Goal: Transaction & Acquisition: Purchase product/service

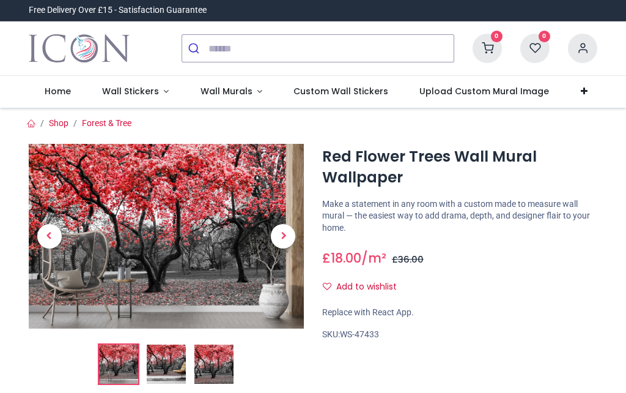
click at [283, 237] on span "Next" at bounding box center [283, 236] width 24 height 24
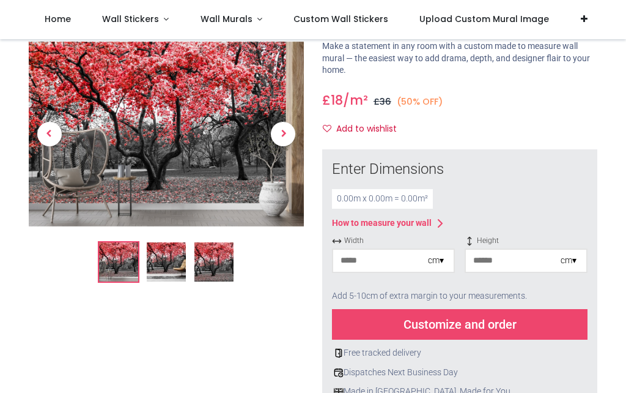
scroll to position [100, 0]
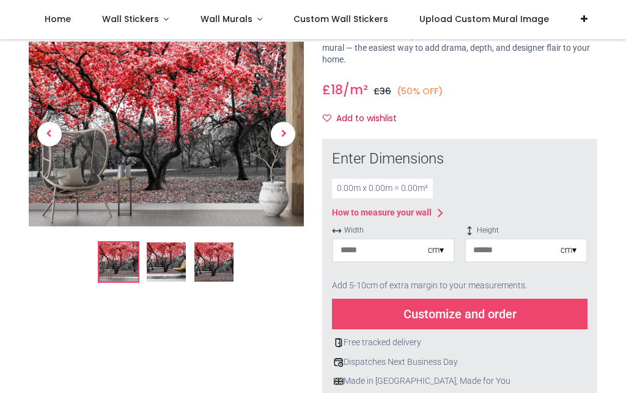
click at [399, 242] on input "number" at bounding box center [380, 250] width 95 height 22
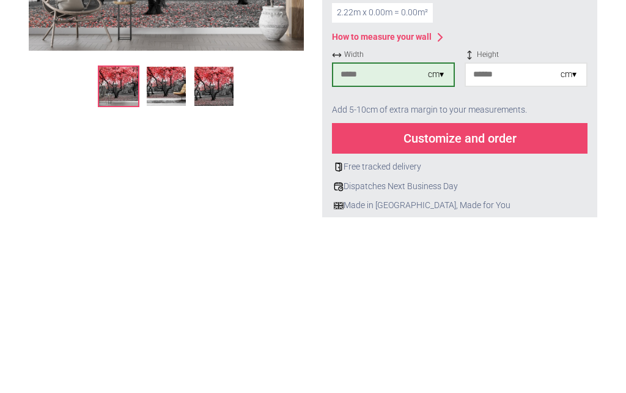
type input "***"
click at [523, 239] on input "number" at bounding box center [513, 250] width 95 height 22
type input "***"
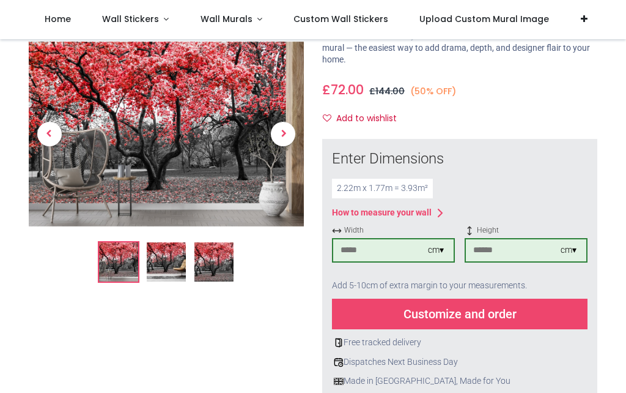
click at [460, 314] on div "Customize and order" at bounding box center [460, 313] width 256 height 31
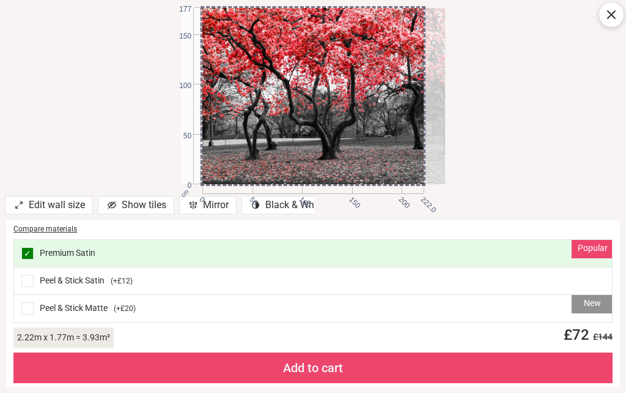
click at [609, 20] on icon at bounding box center [611, 14] width 15 height 15
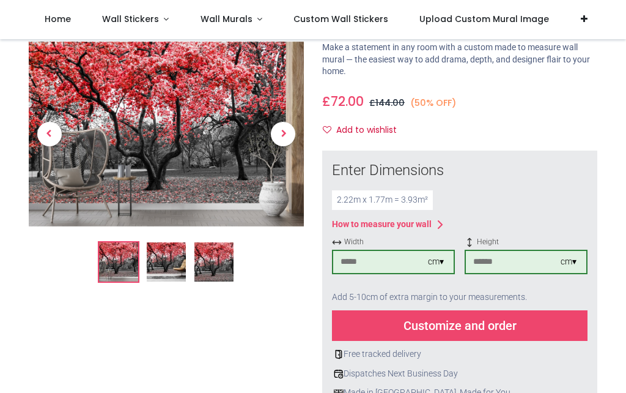
scroll to position [80, 0]
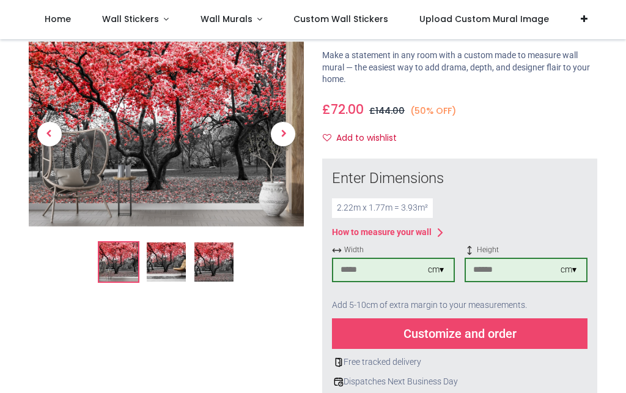
click at [469, 336] on div "Customize and order" at bounding box center [460, 333] width 256 height 31
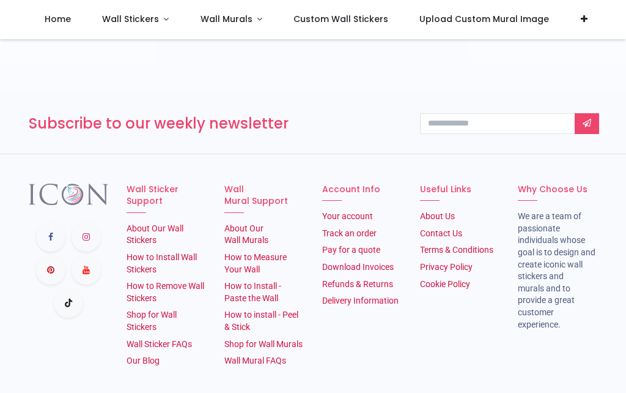
scroll to position [2219, 0]
click at [446, 212] on link "About Us​" at bounding box center [437, 217] width 35 height 10
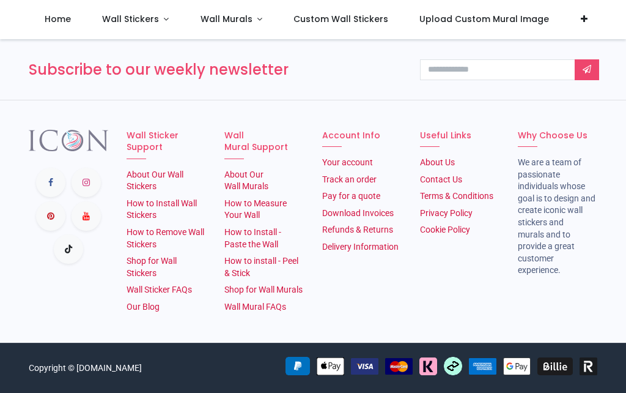
scroll to position [915, 0]
click at [254, 232] on link "How to Install - Paste the Wall" at bounding box center [252, 238] width 57 height 22
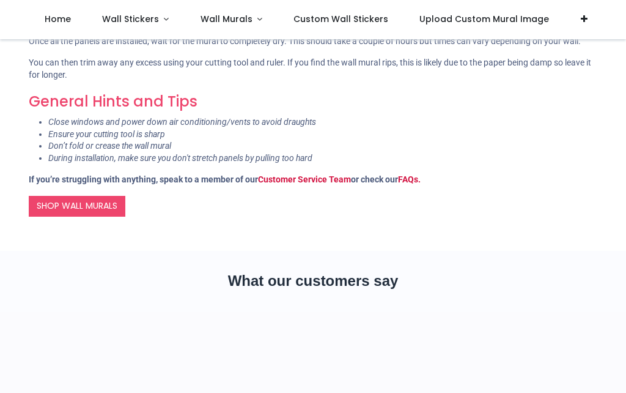
scroll to position [1153, 0]
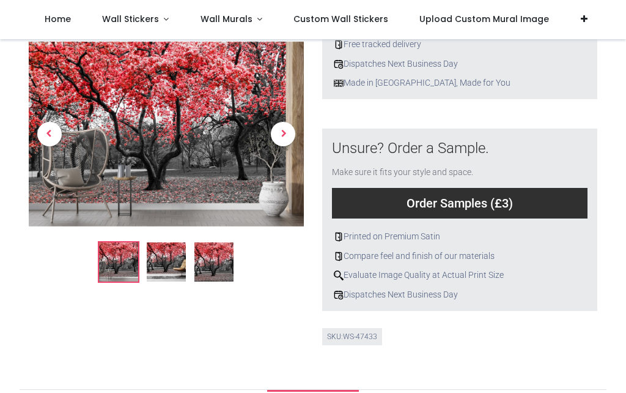
scroll to position [397, 0]
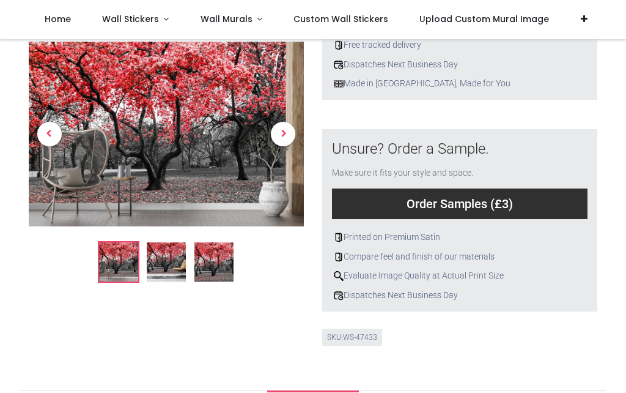
click at [208, 258] on img at bounding box center [213, 261] width 39 height 39
